Goal: Information Seeking & Learning: Learn about a topic

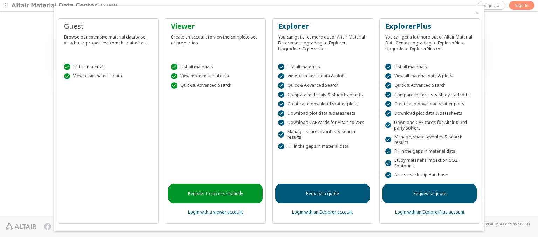
click at [474, 13] on icon "Close" at bounding box center [477, 13] width 6 height 6
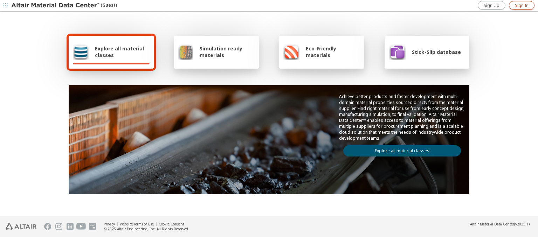
click at [521, 5] on span "Sign In" at bounding box center [521, 6] width 14 height 6
click at [56, 6] on img at bounding box center [55, 5] width 89 height 7
click at [432, 52] on span "Stick-Slip database" at bounding box center [436, 52] width 49 height 7
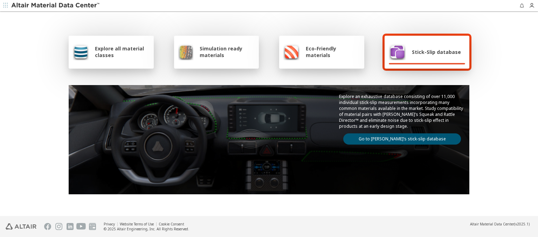
click at [399, 138] on link "Go to Altair’s stick-slip database" at bounding box center [402, 138] width 118 height 11
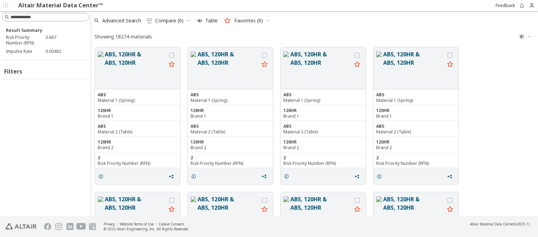
scroll to position [167, 441]
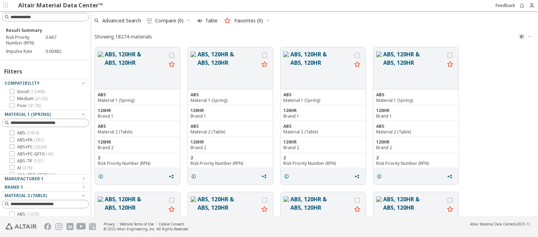
click at [267, 20] on icon "button" at bounding box center [268, 20] width 4 height 4
click at [47, 17] on input at bounding box center [49, 17] width 78 height 7
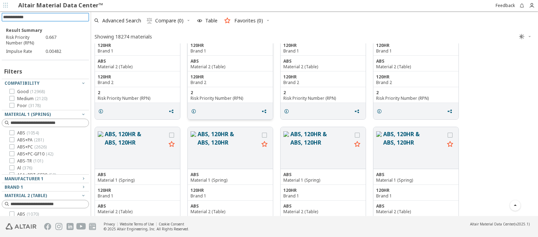
scroll to position [0, 0]
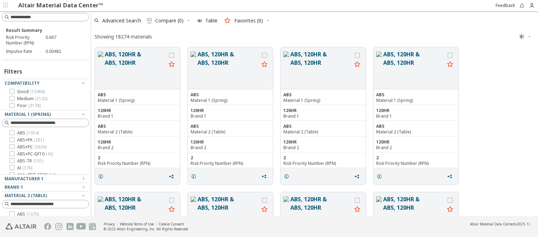
click at [190, 19] on span " Compare (0)" at bounding box center [169, 20] width 50 height 15
